Goal: Task Accomplishment & Management: Manage account settings

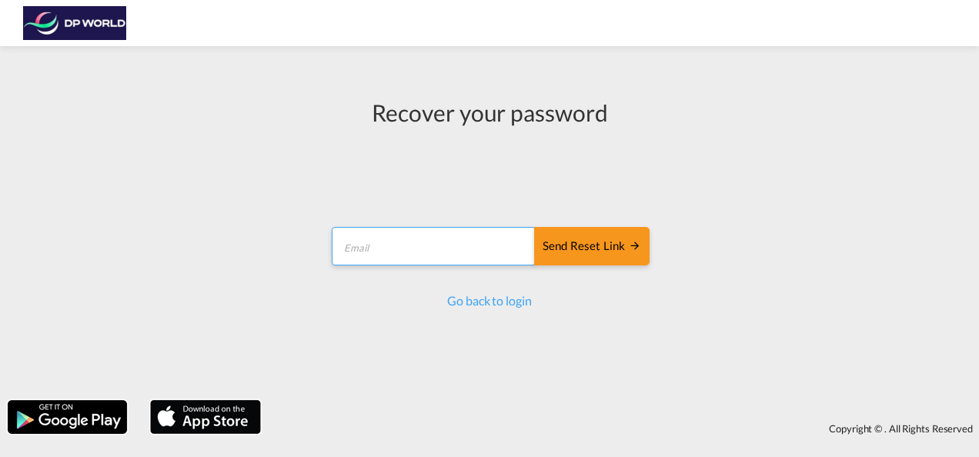
click at [400, 251] on input "email" at bounding box center [434, 246] width 204 height 38
type input "[PERSON_NAME][EMAIL_ADDRESS][PERSON_NAME][DOMAIN_NAME]"
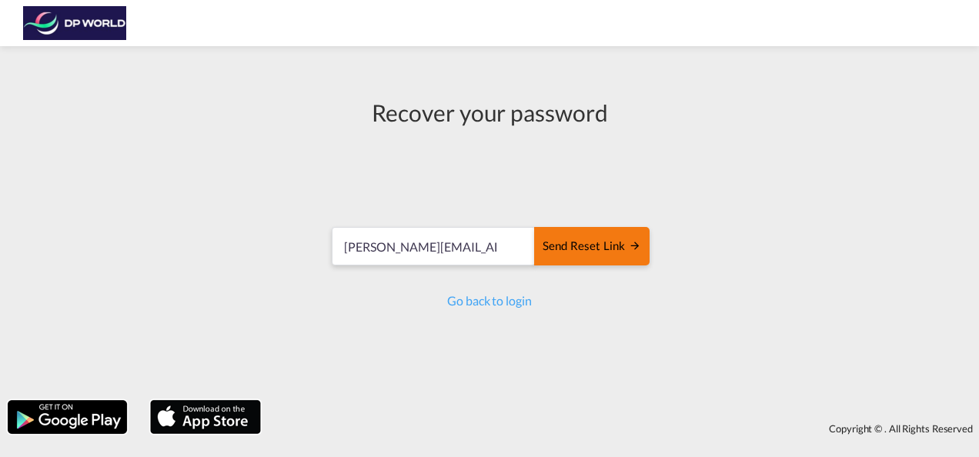
click at [566, 248] on div "Send reset link" at bounding box center [591, 247] width 98 height 18
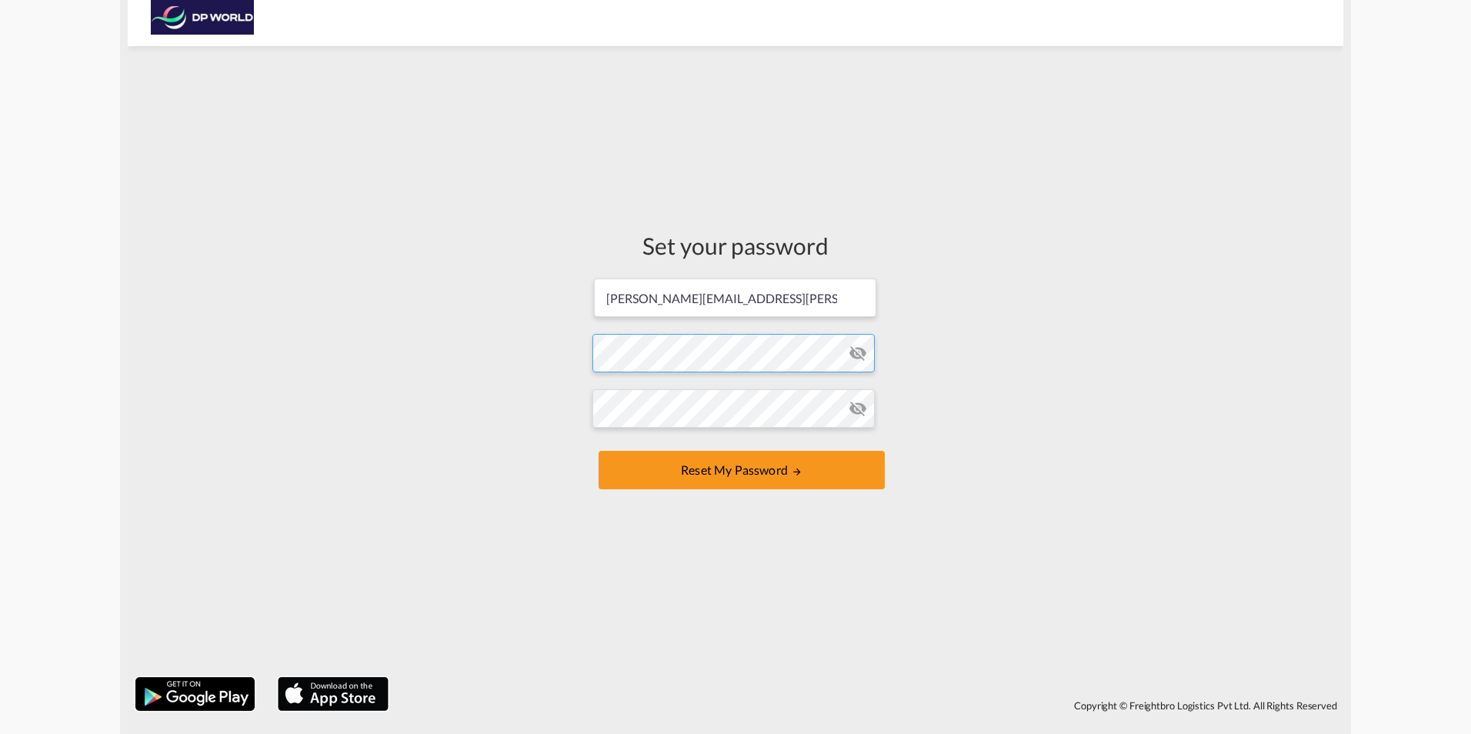
click at [622, 352] on form "[PERSON_NAME][EMAIL_ADDRESS][PERSON_NAME][DOMAIN_NAME] Password must contain th…" at bounding box center [735, 385] width 286 height 217
click at [710, 479] on button "Reset my password" at bounding box center [742, 470] width 286 height 38
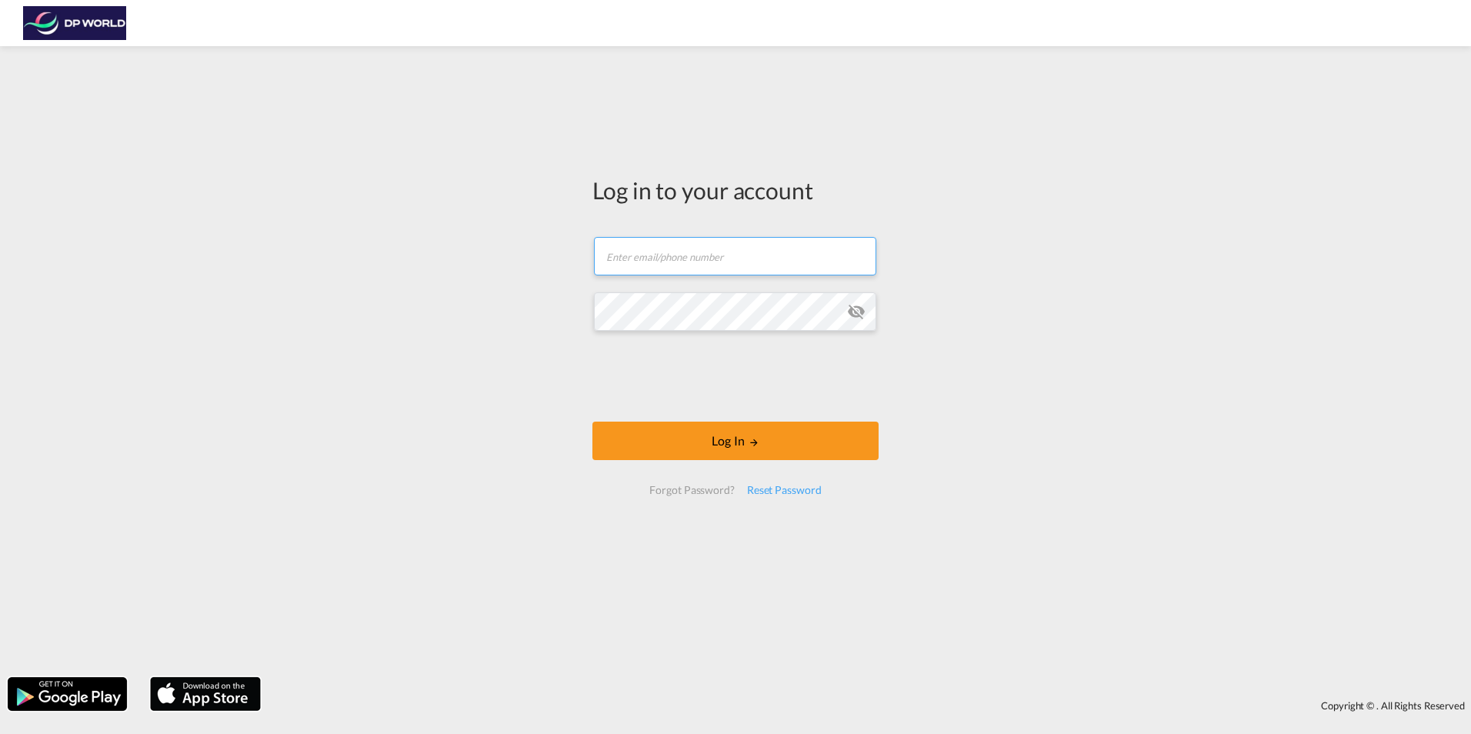
type input "[PERSON_NAME][EMAIL_ADDRESS][PERSON_NAME][DOMAIN_NAME]"
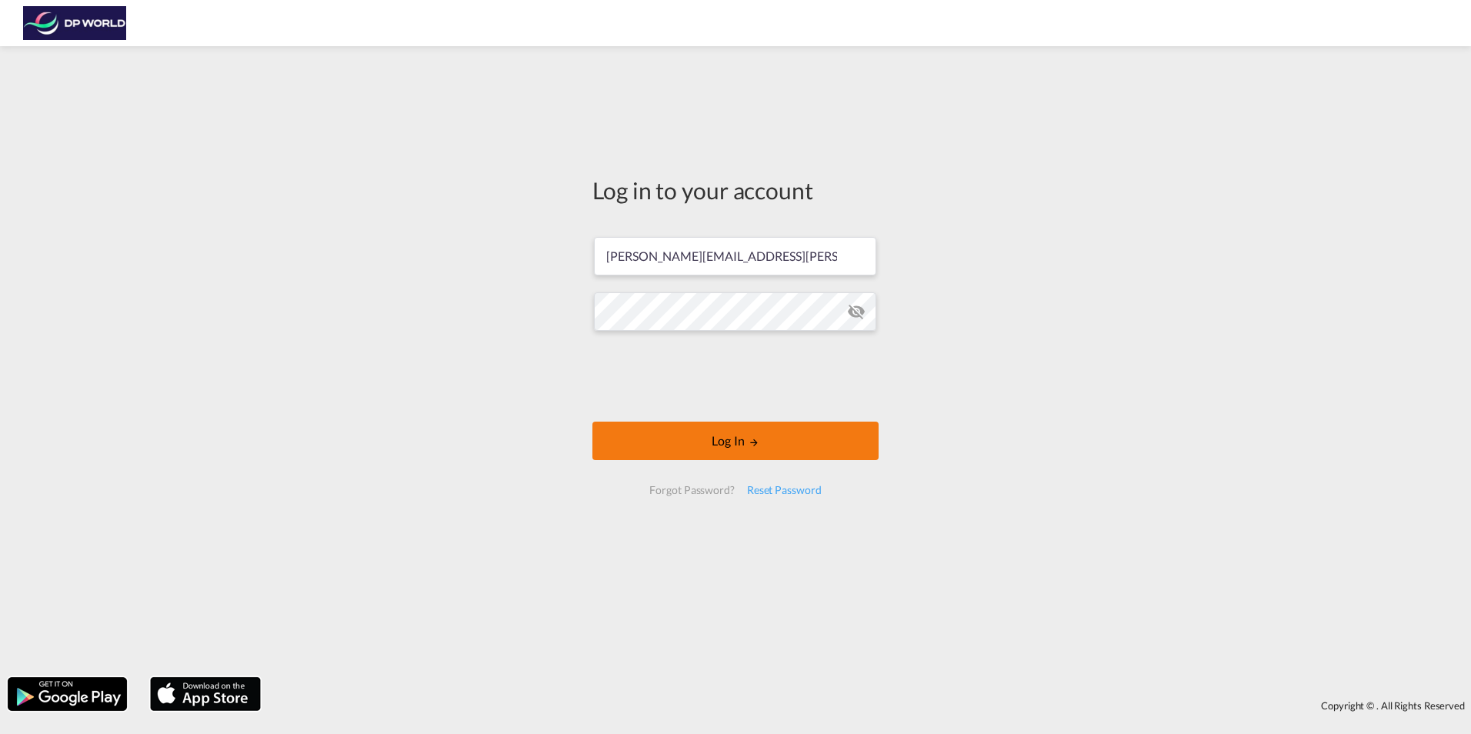
click at [682, 452] on button "Log In" at bounding box center [735, 441] width 286 height 38
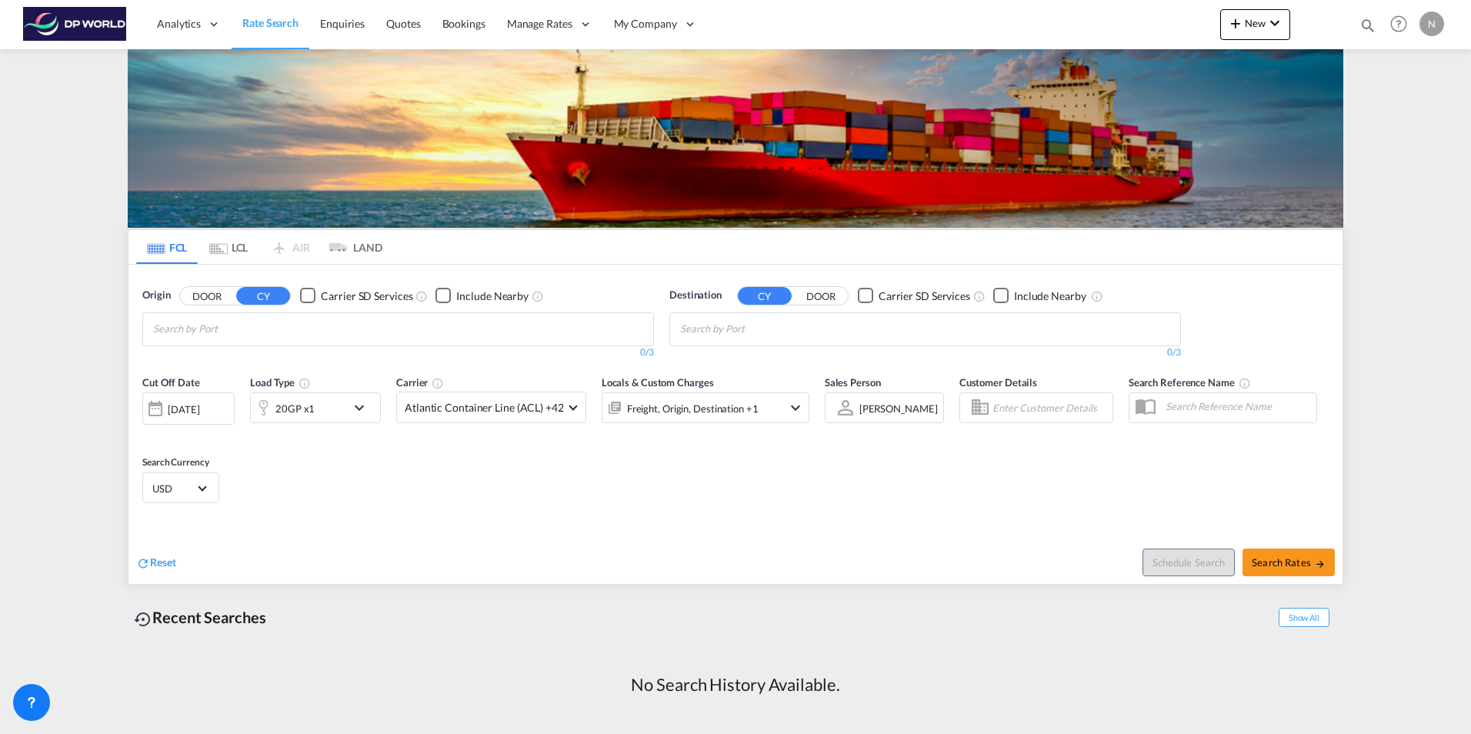
click at [1095, 530] on div "Schedule Search Search Rates" at bounding box center [1040, 554] width 603 height 59
